Goal: Task Accomplishment & Management: Manage account settings

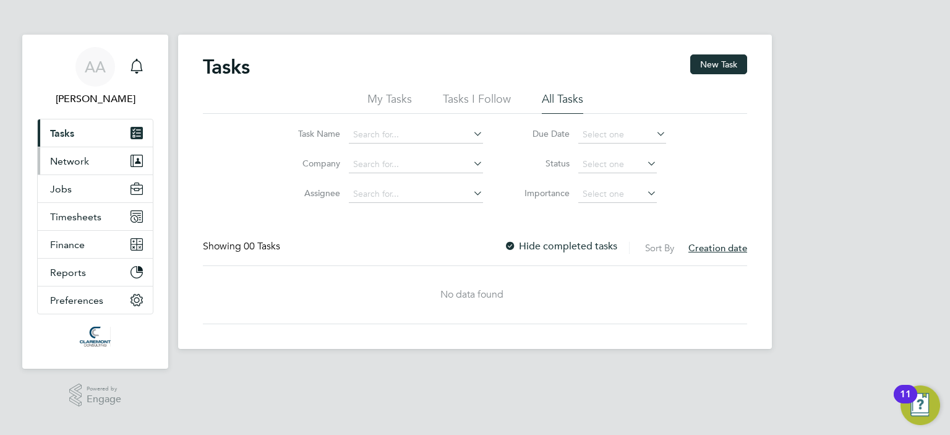
click at [69, 160] on span "Network" at bounding box center [69, 161] width 39 height 12
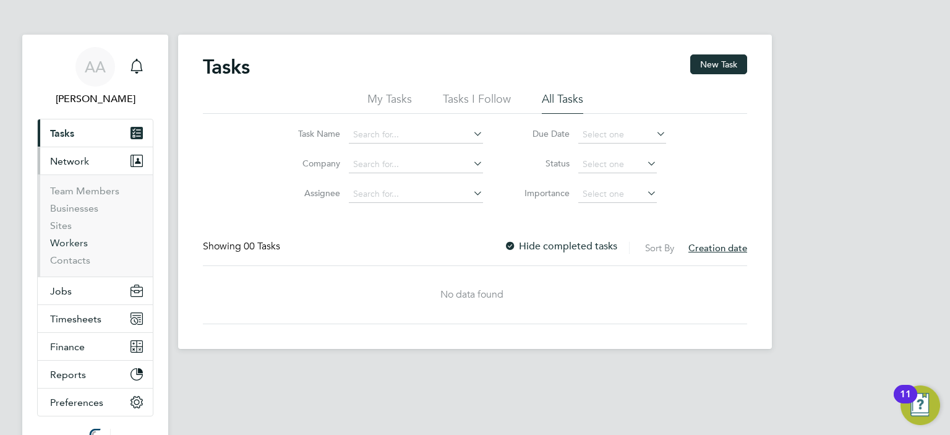
click at [74, 242] on link "Workers" at bounding box center [69, 243] width 38 height 12
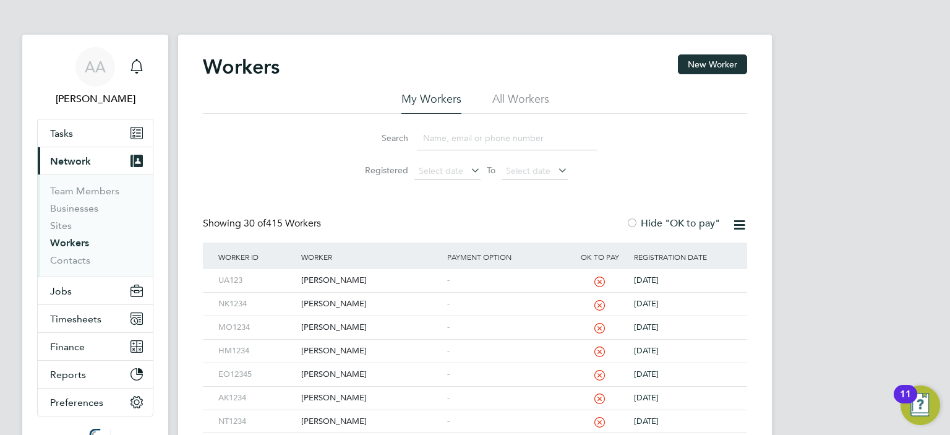
click at [440, 140] on input at bounding box center [507, 138] width 181 height 24
type input "d"
click at [325, 279] on div "[PERSON_NAME]" at bounding box center [370, 280] width 145 height 23
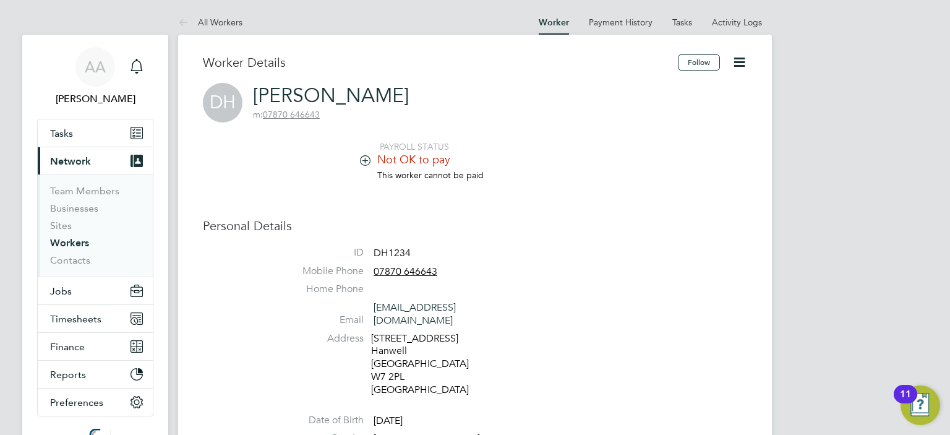
click at [742, 155] on li "Not OK to pay" at bounding box center [512, 160] width 470 height 17
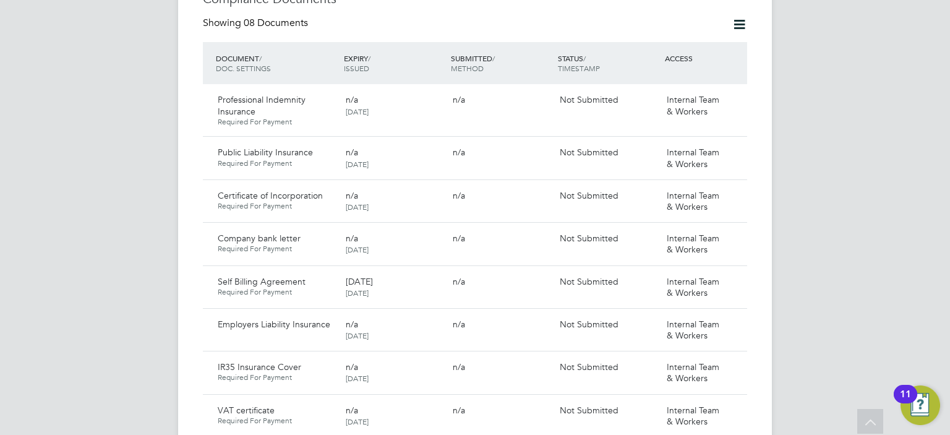
scroll to position [742, 0]
click at [731, 94] on icon at bounding box center [731, 101] width 12 height 15
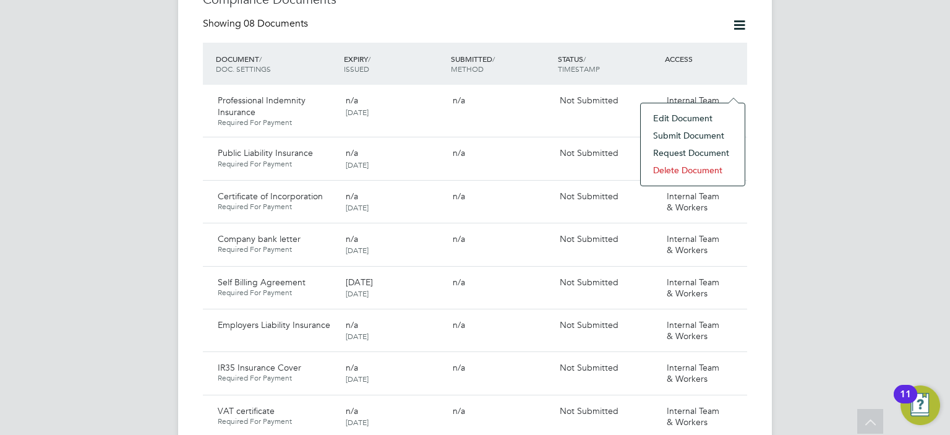
click at [698, 150] on li "Request Document" at bounding box center [693, 152] width 92 height 17
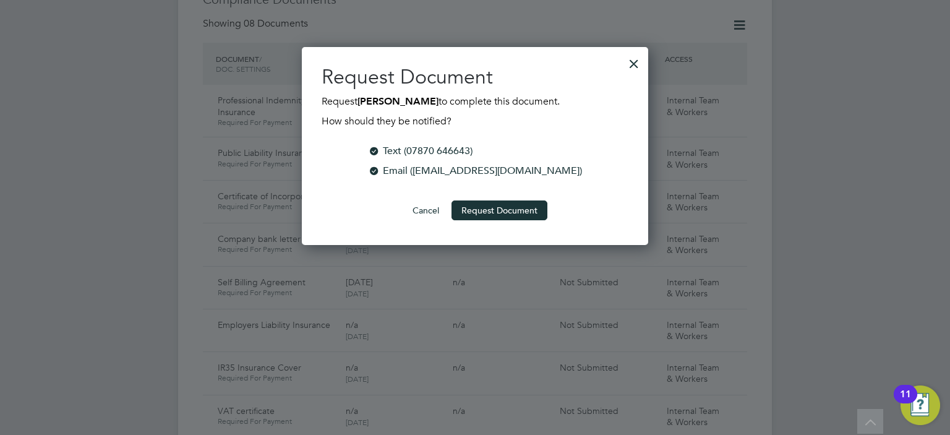
scroll to position [198, 347]
click at [517, 211] on button "Request Document" at bounding box center [499, 210] width 96 height 20
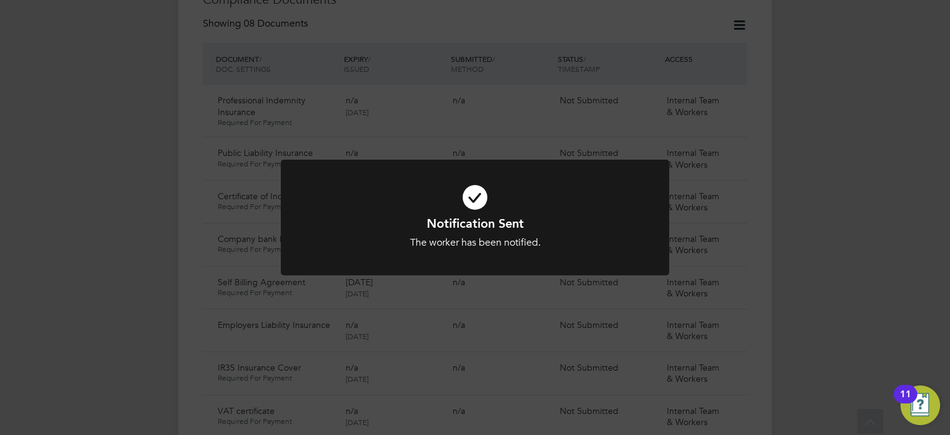
click at [893, 108] on div "Notification Sent The worker has been notified. Cancel Okay" at bounding box center [475, 217] width 950 height 435
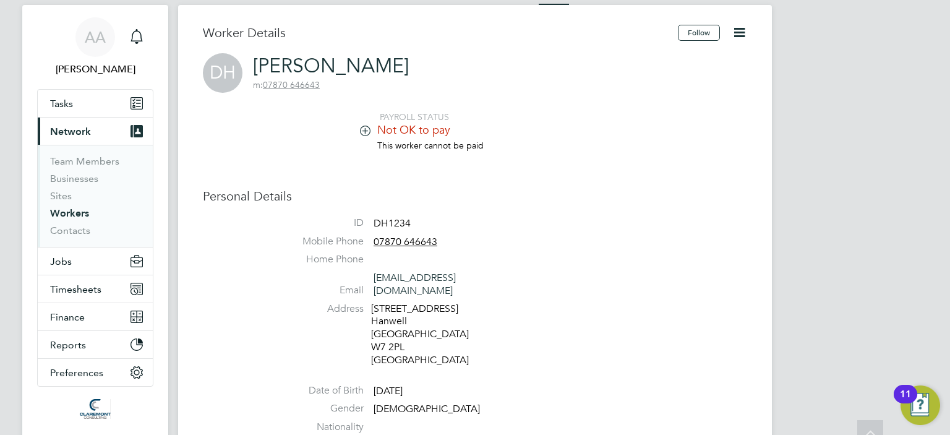
scroll to position [0, 0]
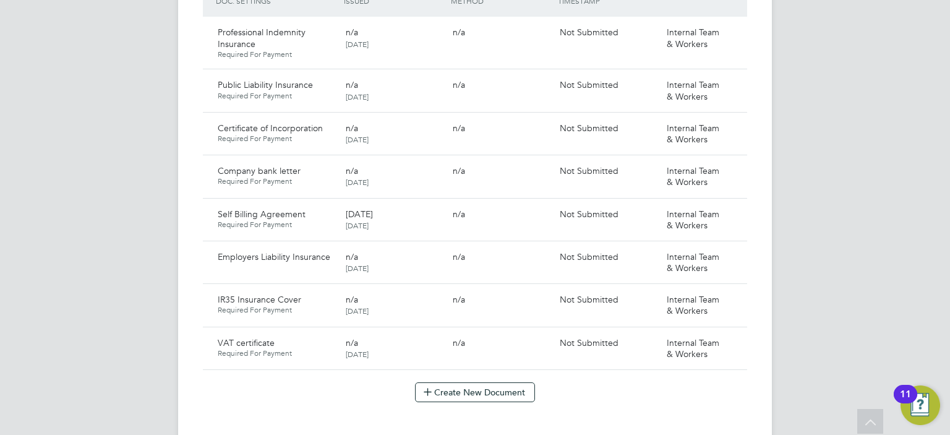
click at [880, 74] on div "AA Afzal Ahmed Notifications Applications: Tasks Current page: Network Team Mem…" at bounding box center [475, 90] width 950 height 1800
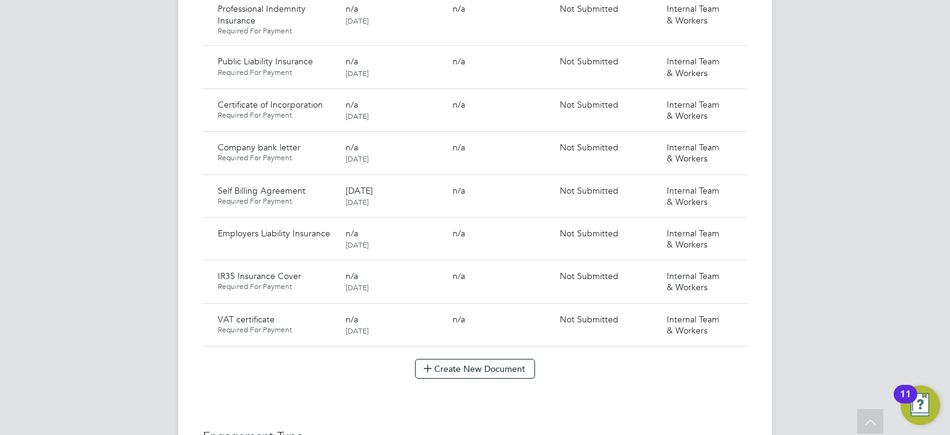
scroll to position [835, 0]
click at [731, 268] on icon at bounding box center [731, 275] width 12 height 15
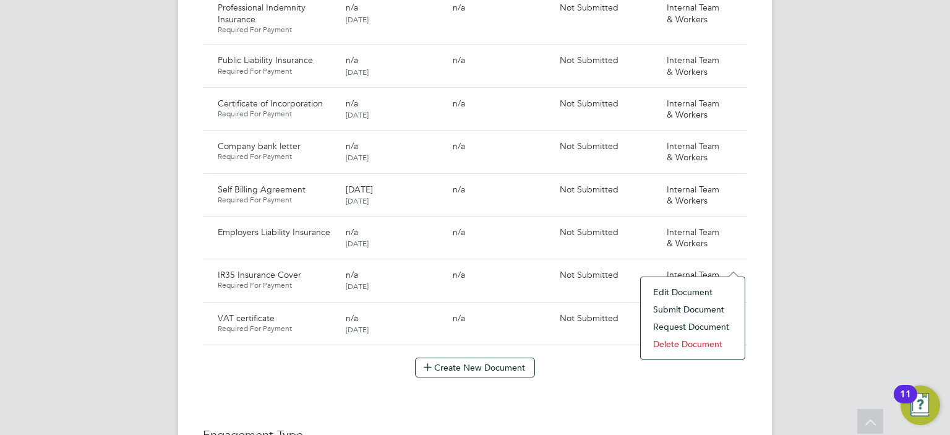
click at [693, 307] on li "Submit Document" at bounding box center [693, 308] width 92 height 17
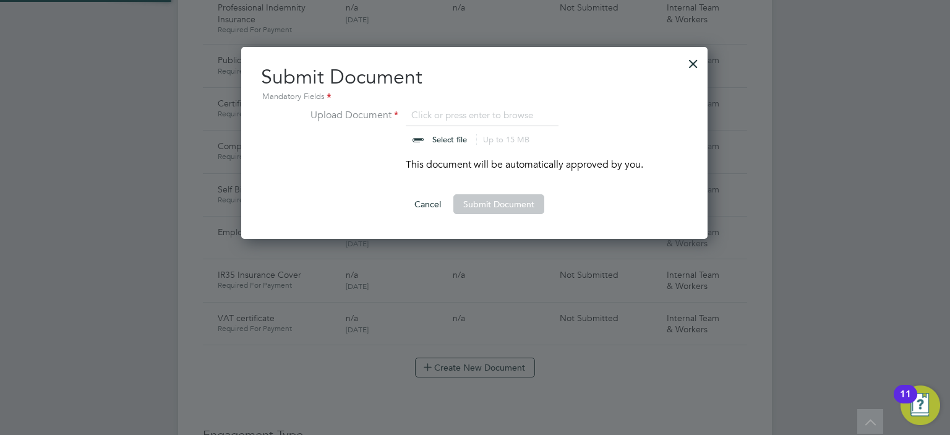
scroll to position [192, 467]
click at [454, 111] on input "file" at bounding box center [461, 126] width 194 height 37
type input "C:\fakepath\IR35 Protect Schedule - KCI-25-28563-IR35.pdf"
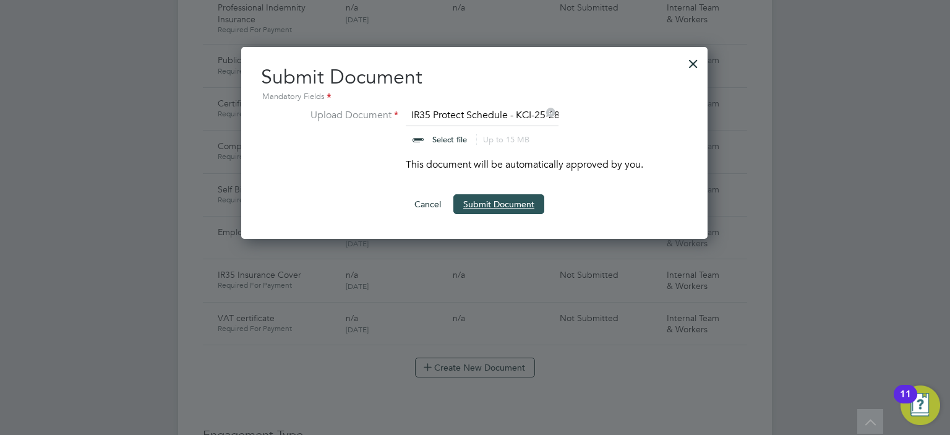
click at [502, 207] on button "Submit Document" at bounding box center [498, 204] width 91 height 20
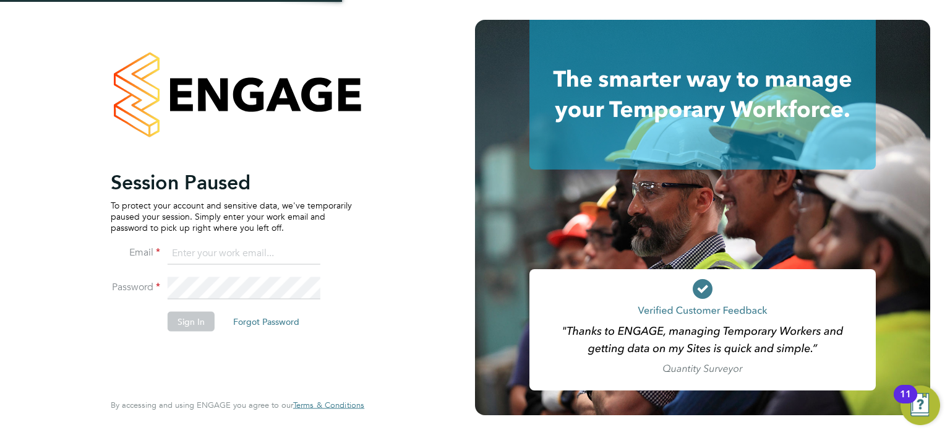
type input "queries@claremontconsulting.com"
